Goal: Find specific page/section: Find specific page/section

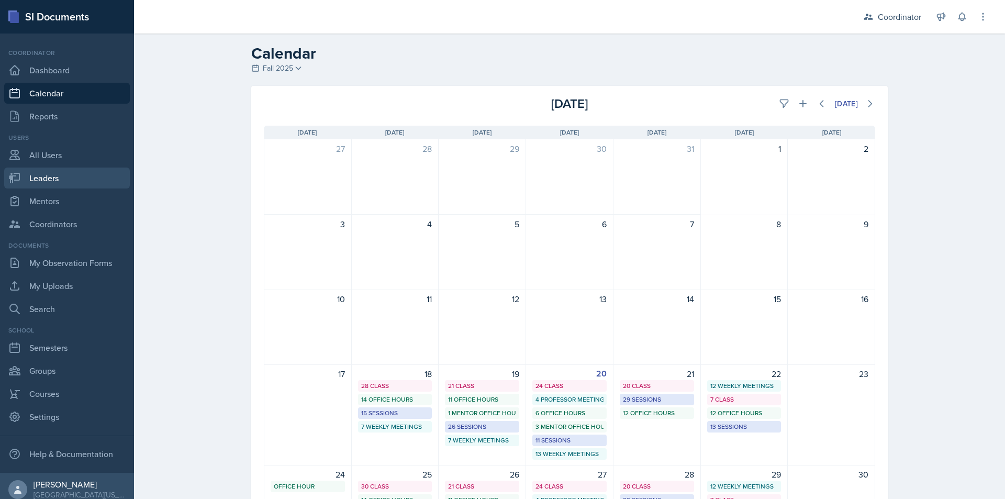
click at [43, 182] on link "Leaders" at bounding box center [67, 177] width 126 height 21
select select "19fb88f7-c89b-4031-b5a0-458fd49807a1"
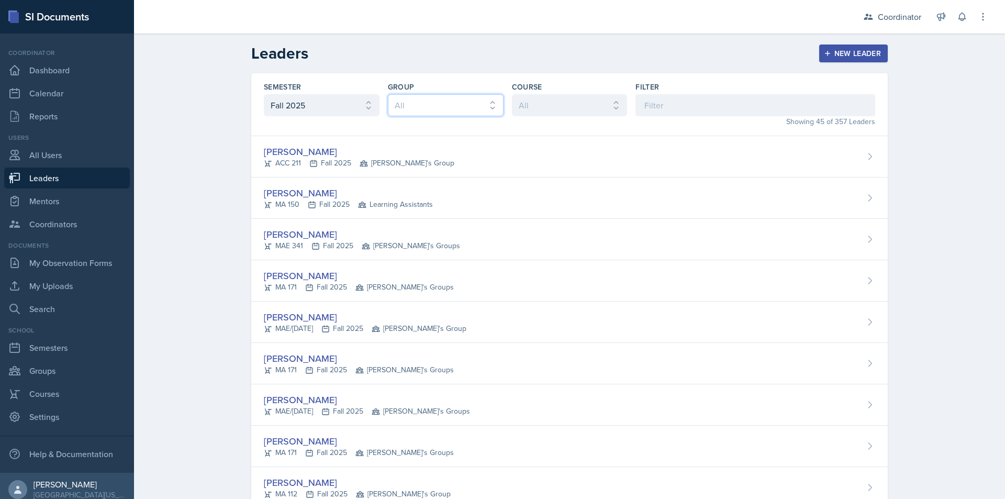
click at [414, 103] on select "All [PERSON_NAME]'s Group [PERSON_NAME]'s Group Learning Assistants [PERSON_NAM…" at bounding box center [446, 105] width 116 height 22
click at [429, 110] on select "All [PERSON_NAME]'s Group [PERSON_NAME]'s Group Learning Assistants [PERSON_NAM…" at bounding box center [446, 105] width 116 height 22
click at [518, 108] on select "All ACC 211 ACC 212 ACC 307 BYS 119 BYS 215 BYS 300 CH 101 CH 121 CH 331 CPE 21…" at bounding box center [570, 105] width 116 height 22
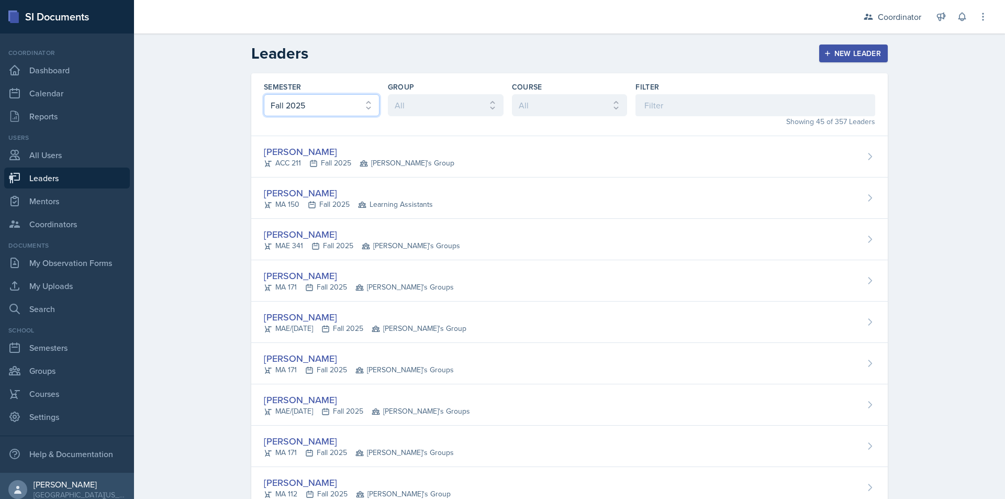
click at [284, 106] on select "All Fall 2025 Spring 2025 Fall 2024 Spring 2024 Fall 2023 Spring 2023 Fall 2022…" at bounding box center [322, 105] width 116 height 22
select select
click at [264, 94] on select "All Fall 2025 Spring 2025 Fall 2024 Spring 2024 Fall 2023 Spring 2023 Fall 2022…" at bounding box center [322, 105] width 116 height 22
click at [528, 101] on select "All ACC 211 ACC 212 ACC 307 BYS 119 BYS 215 BYS 300 CH 101 CH 121 CH 331 CPE 21…" at bounding box center [570, 105] width 116 height 22
select select "8f7a12dd-7de3-4dbf-b214-32a34e03b7d4"
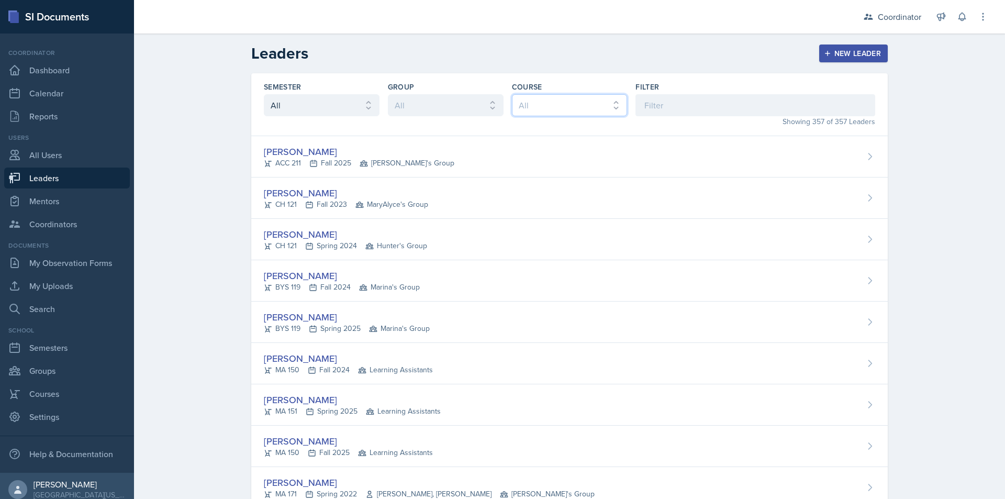
click at [512, 94] on select "All ACC 211 ACC 212 ACC 307 BYS 119 BYS 215 BYS 300 CH 101 CH 121 CH 331 CPE 21…" at bounding box center [570, 105] width 116 height 22
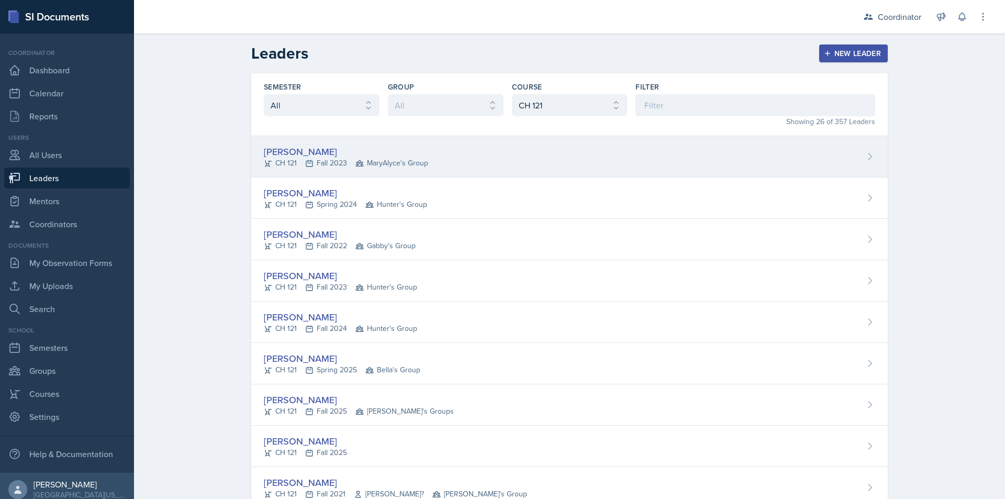
click at [543, 168] on div "[PERSON_NAME] CH 121 Fall 2023 MaryAlyce's Group" at bounding box center [569, 156] width 636 height 41
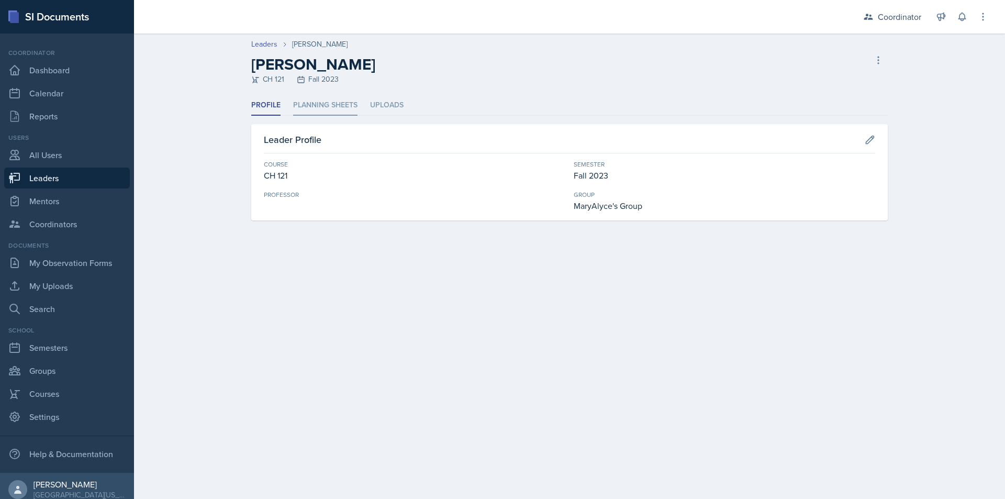
drag, startPoint x: 319, startPoint y: 102, endPoint x: 318, endPoint y: 113, distance: 11.0
click at [319, 101] on li "Planning Sheets" at bounding box center [325, 105] width 64 height 20
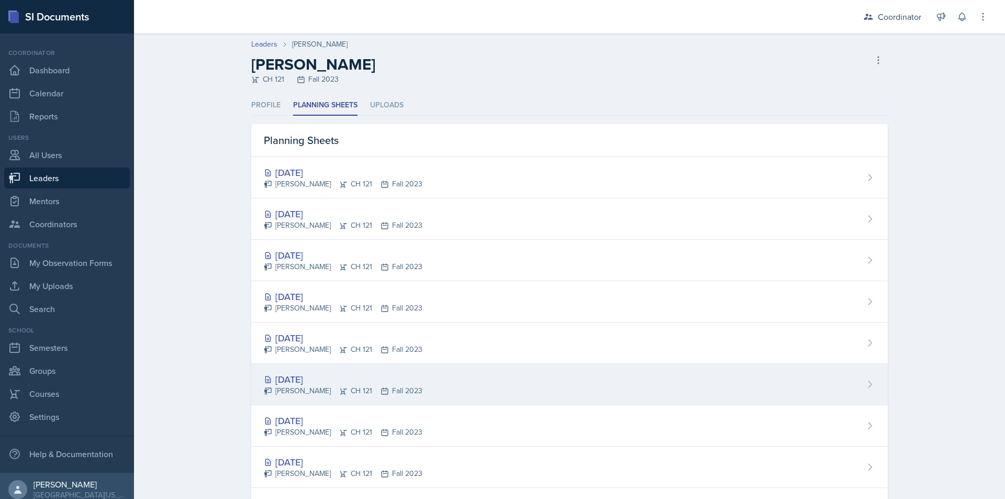
click at [547, 385] on div "[DATE] [PERSON_NAME] CH 121 Fall 2023" at bounding box center [569, 384] width 636 height 41
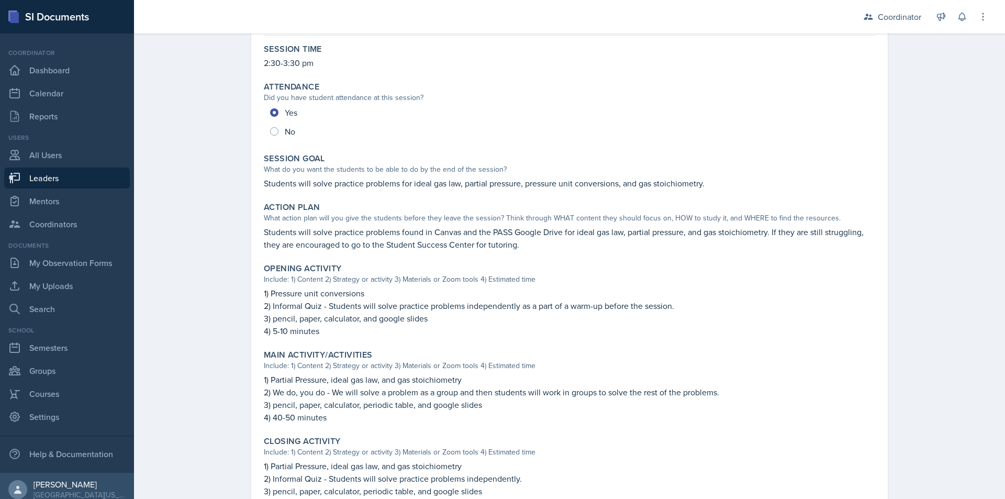
scroll to position [105, 0]
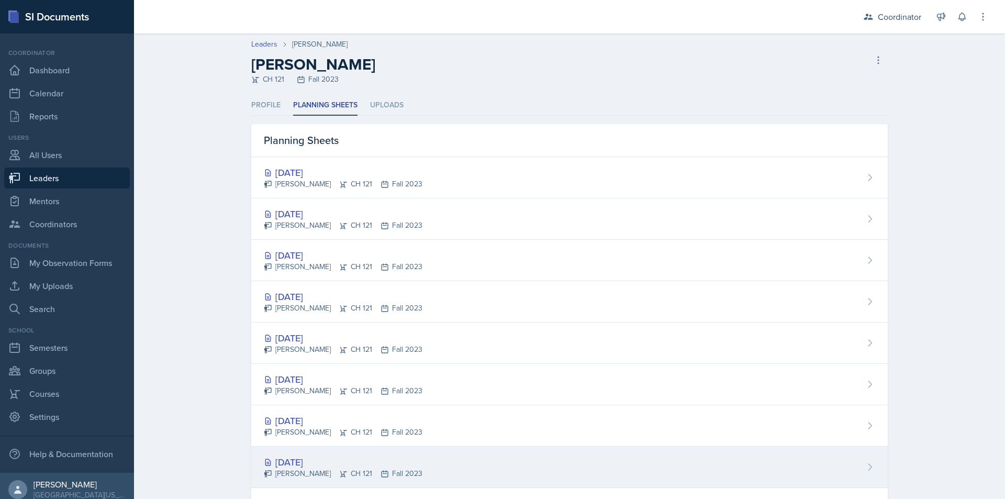
click at [519, 447] on div "[DATE] [PERSON_NAME] CH 121 Fall 2023" at bounding box center [569, 466] width 636 height 41
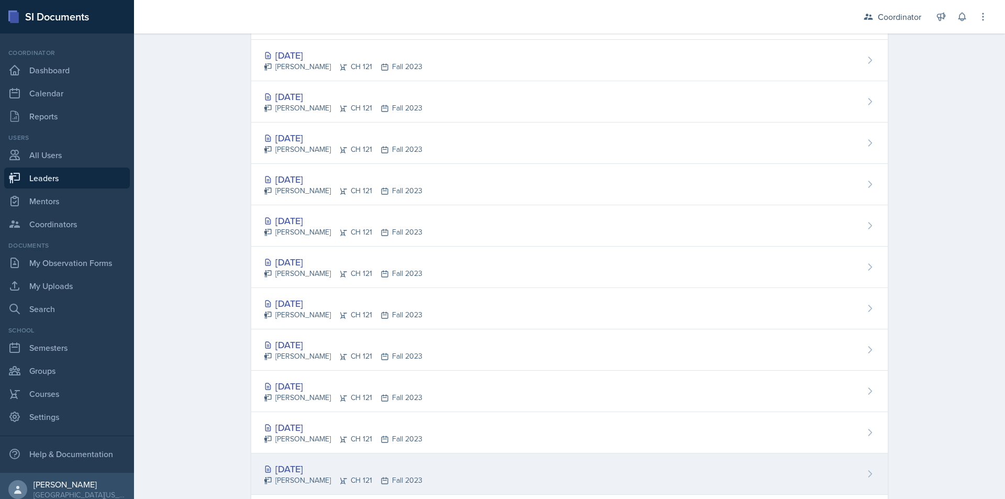
scroll to position [576, 0]
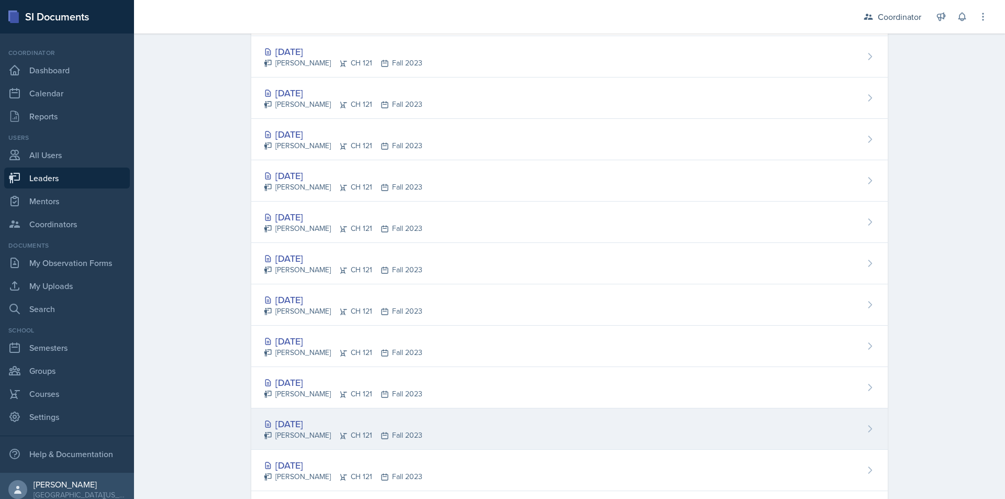
click at [552, 438] on div "[DATE] [PERSON_NAME] CH 121 Fall 2023" at bounding box center [569, 428] width 636 height 41
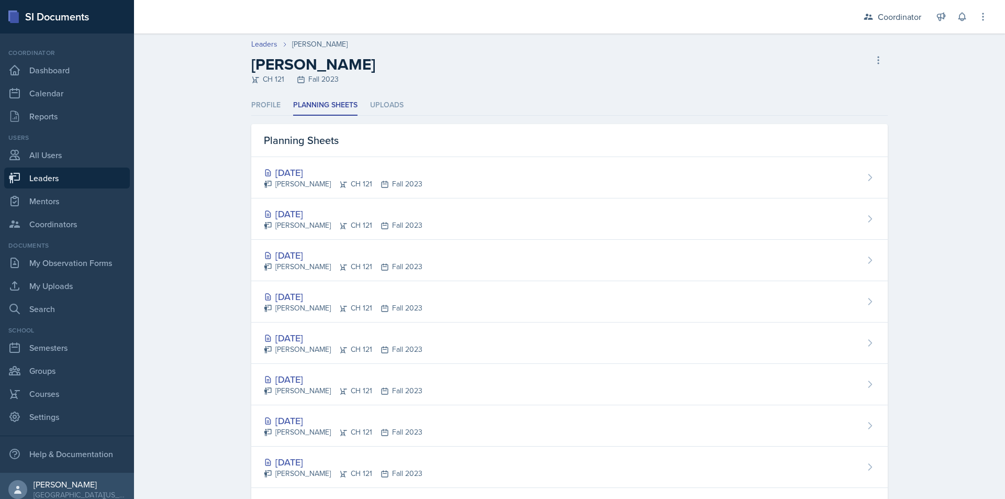
select select "8f7a12dd-7de3-4dbf-b214-32a34e03b7d4"
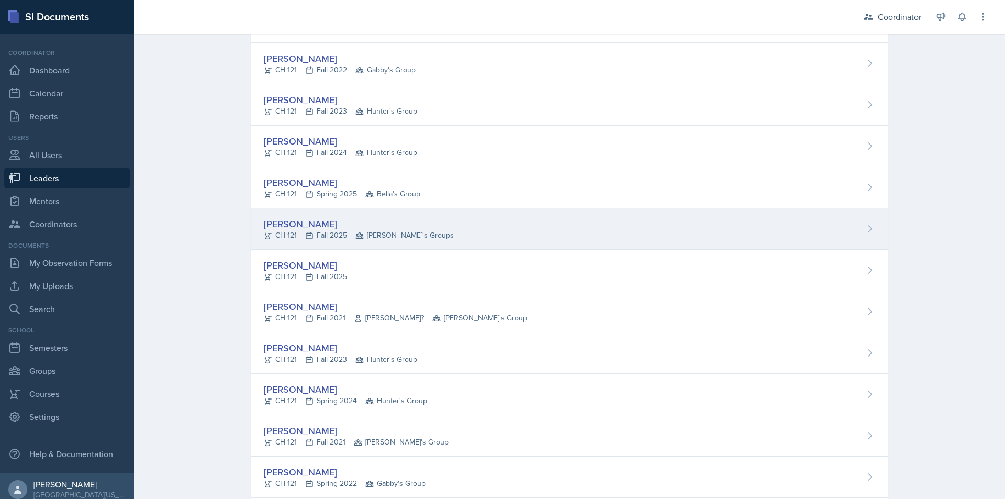
scroll to position [157, 0]
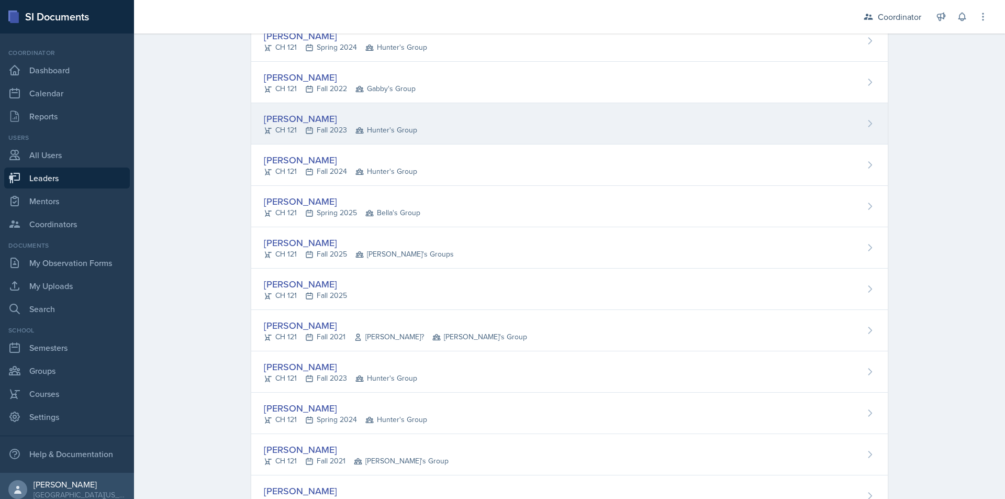
click at [511, 122] on div "[PERSON_NAME] CH 121 Fall 2023 Hunter's Group" at bounding box center [569, 123] width 636 height 41
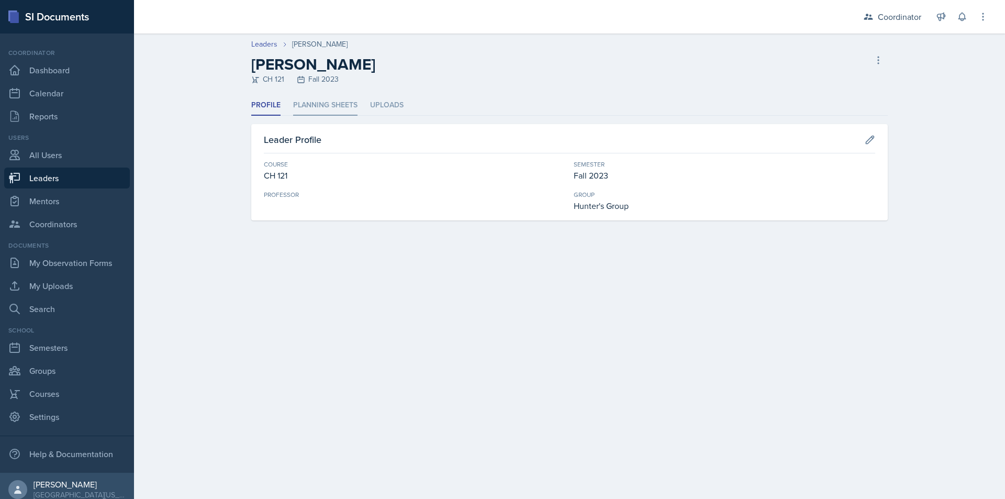
click at [346, 107] on li "Planning Sheets" at bounding box center [325, 105] width 64 height 20
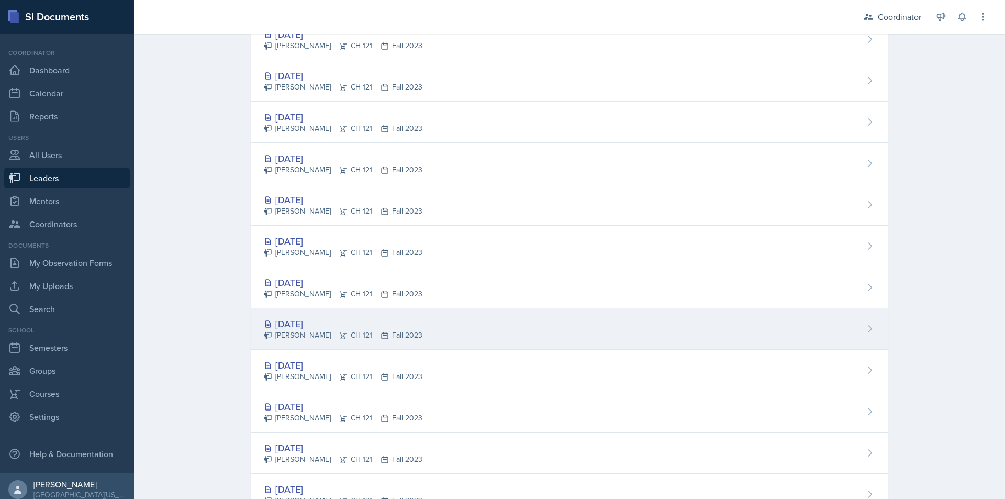
scroll to position [680, 0]
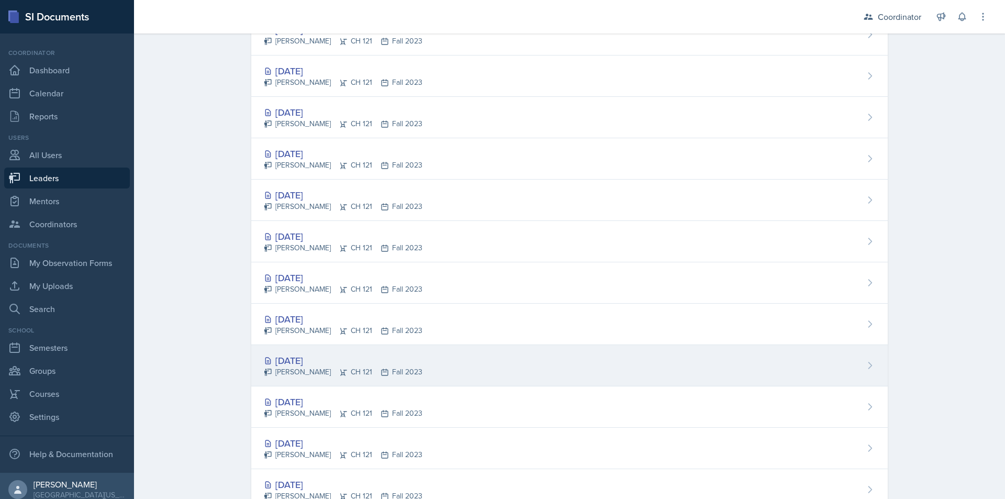
click at [509, 349] on div "[DATE] [PERSON_NAME] CH 121 Fall 2023" at bounding box center [569, 365] width 636 height 41
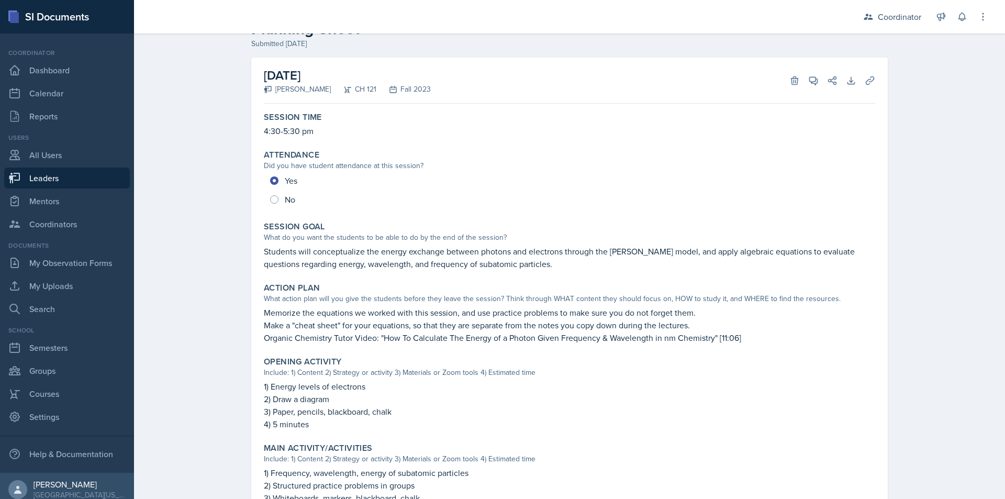
scroll to position [52, 0]
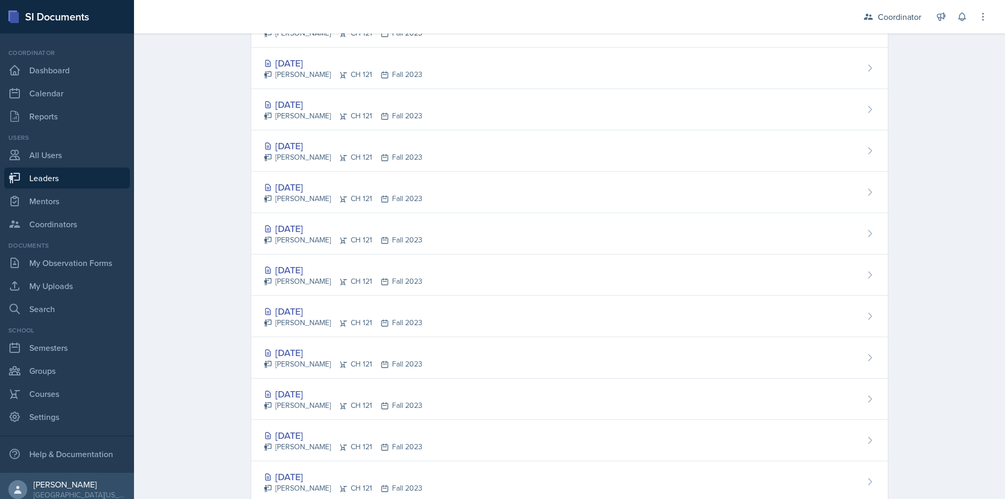
scroll to position [785, 0]
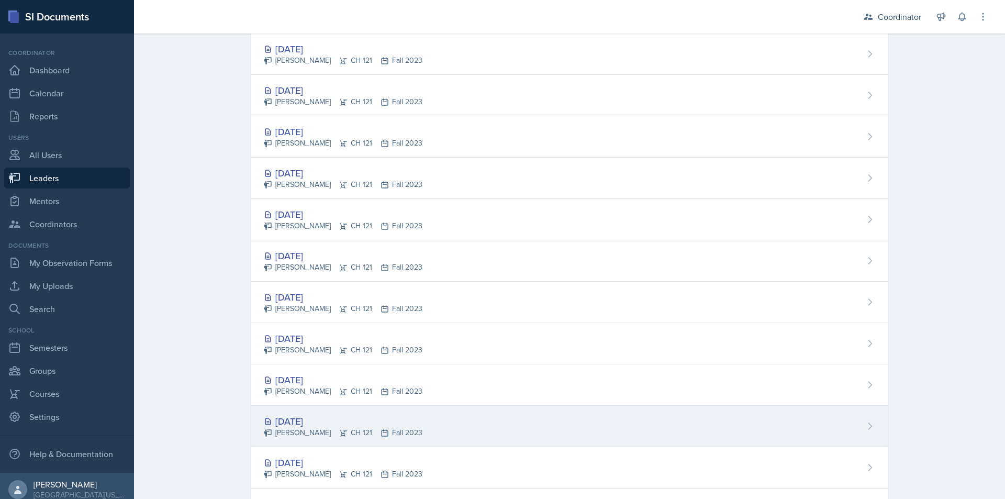
click at [527, 430] on div "[DATE] [PERSON_NAME] CH 121 Fall 2023" at bounding box center [569, 426] width 636 height 41
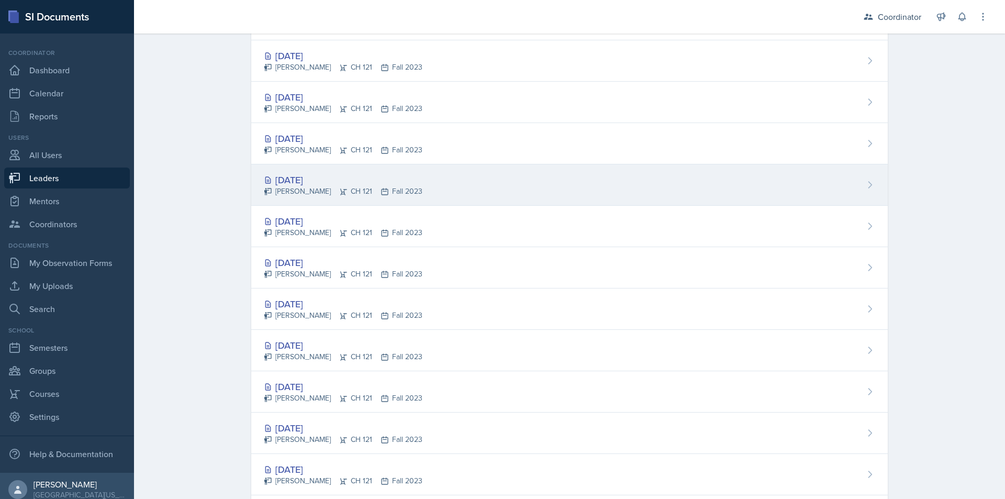
scroll to position [890, 0]
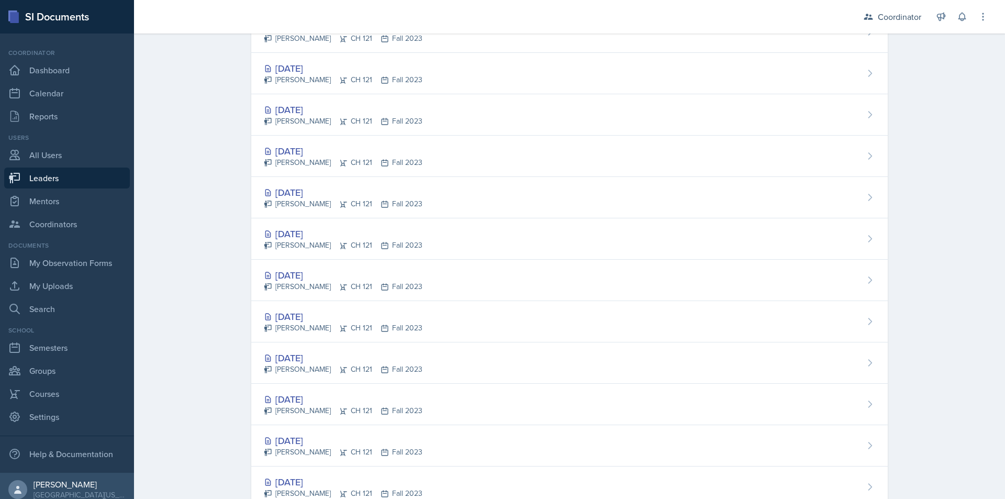
click at [176, 241] on div "Leaders [PERSON_NAME] [PERSON_NAME] CH 121 Fall 2023 Delete Leader Profile Plan…" at bounding box center [569, 45] width 871 height 1802
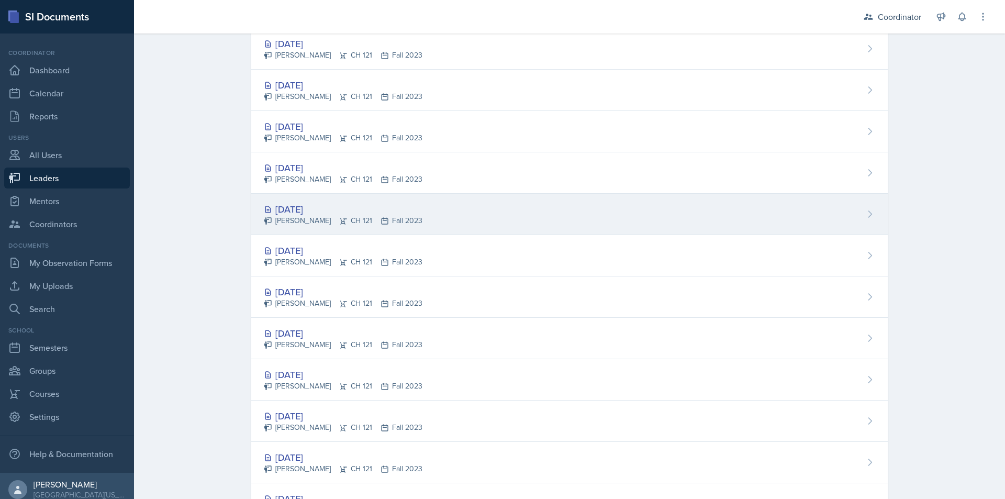
scroll to position [1337, 0]
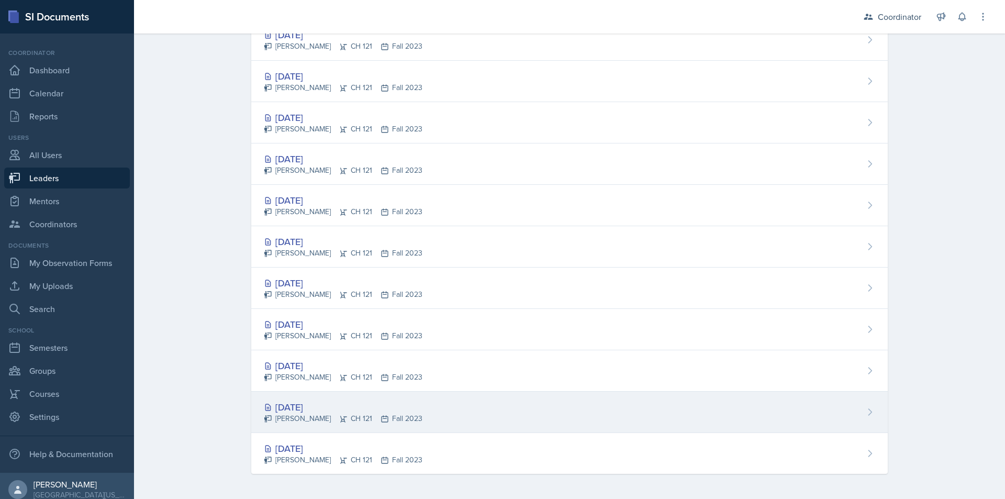
click at [507, 416] on div "[DATE] [PERSON_NAME] CH 121 Fall 2023" at bounding box center [569, 411] width 636 height 41
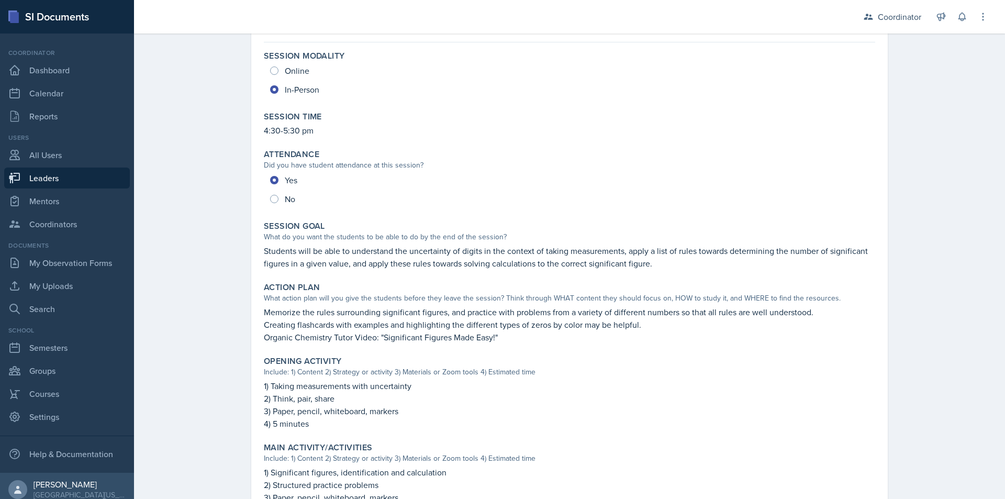
scroll to position [105, 0]
